Goal: Transaction & Acquisition: Purchase product/service

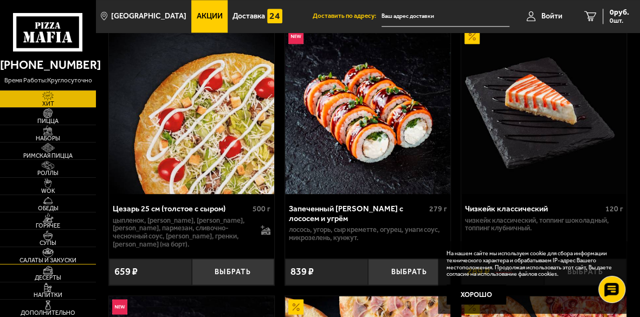
scroll to position [629, 0]
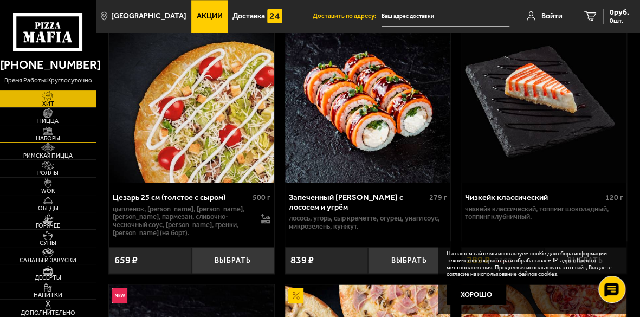
click at [48, 128] on img at bounding box center [47, 131] width 25 height 10
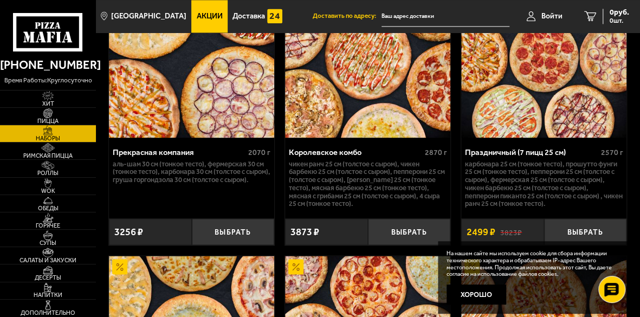
scroll to position [2465, 0]
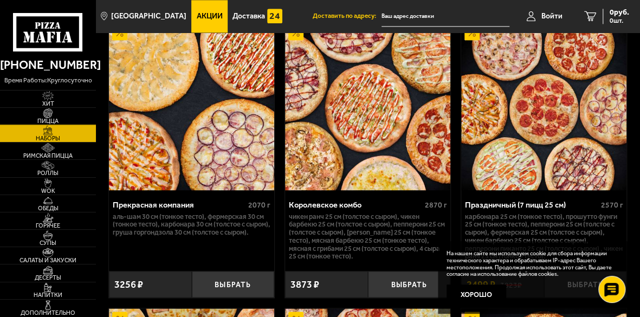
click at [48, 116] on img at bounding box center [47, 113] width 25 height 10
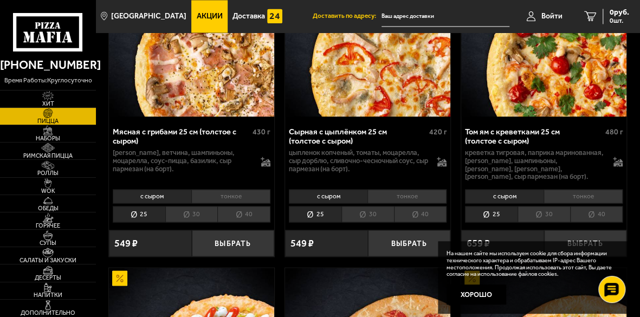
scroll to position [839, 0]
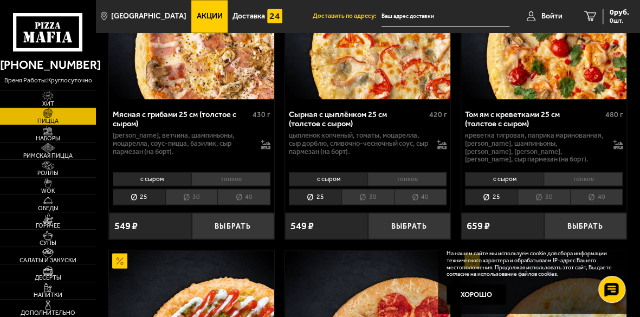
click at [195, 192] on li "30" at bounding box center [191, 197] width 53 height 16
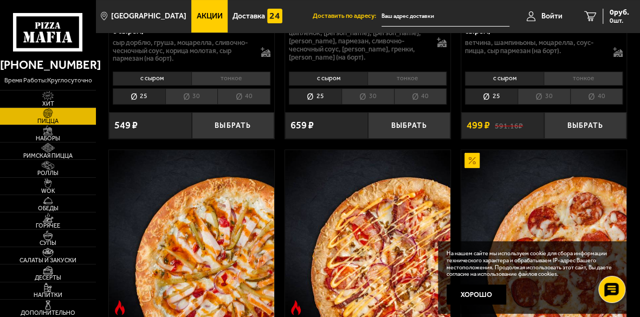
scroll to position [1783, 0]
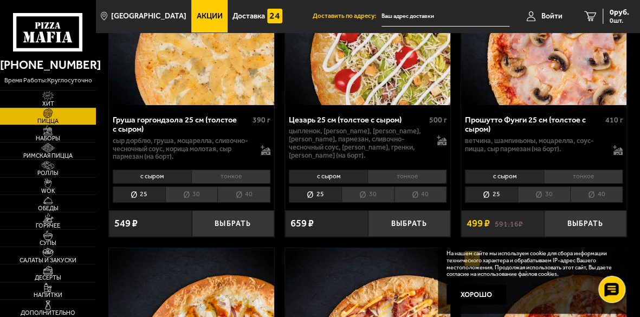
click at [540, 194] on li "30" at bounding box center [544, 194] width 53 height 16
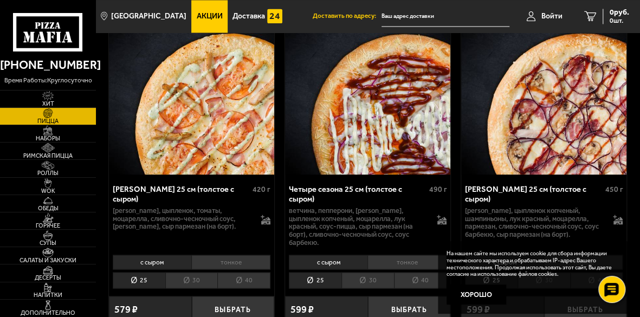
scroll to position [2675, 0]
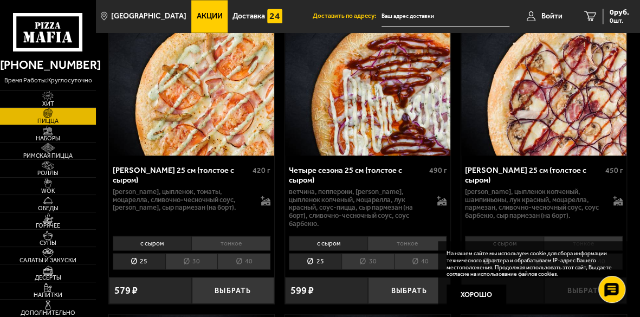
click at [189, 253] on li "30" at bounding box center [191, 261] width 53 height 16
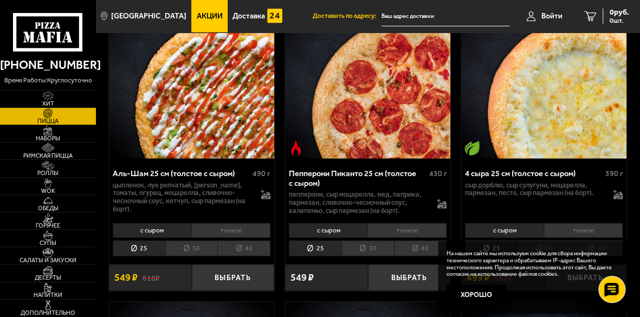
scroll to position [944, 0]
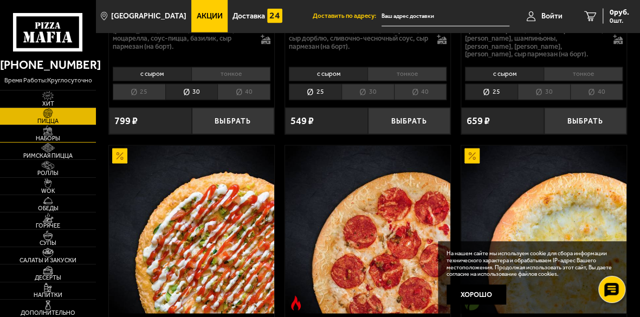
click at [43, 132] on img at bounding box center [47, 131] width 25 height 10
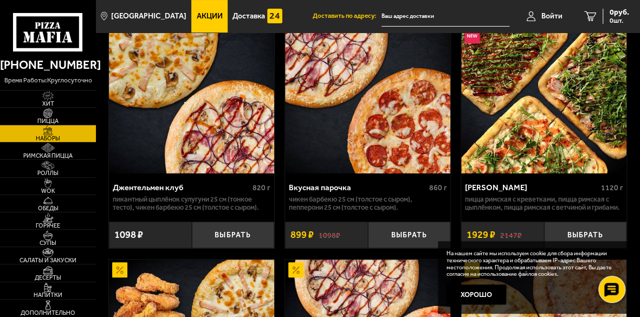
scroll to position [105, 0]
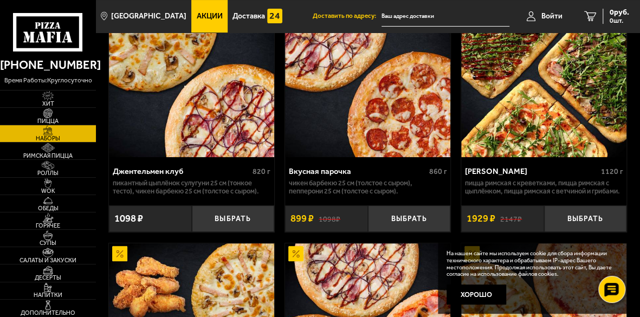
click at [209, 169] on div "Джентельмен клуб" at bounding box center [182, 172] width 138 height 10
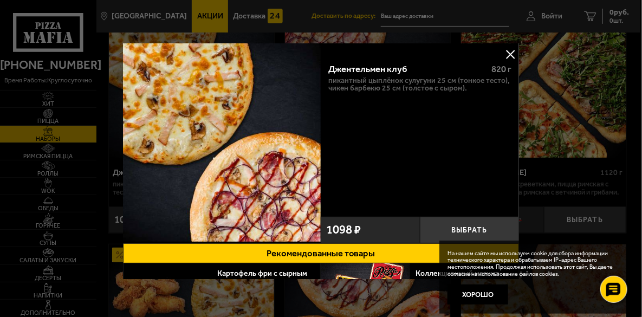
click at [508, 56] on button at bounding box center [511, 54] width 16 height 16
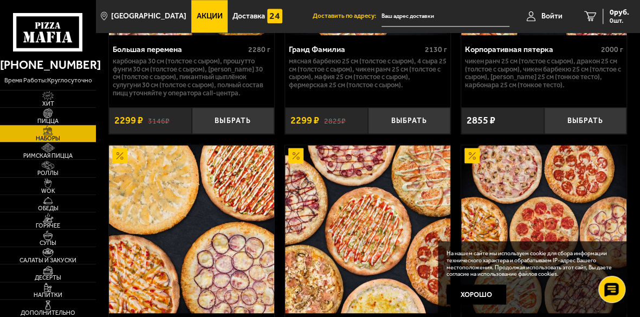
scroll to position [2360, 0]
